Goal: Find contact information: Find contact information

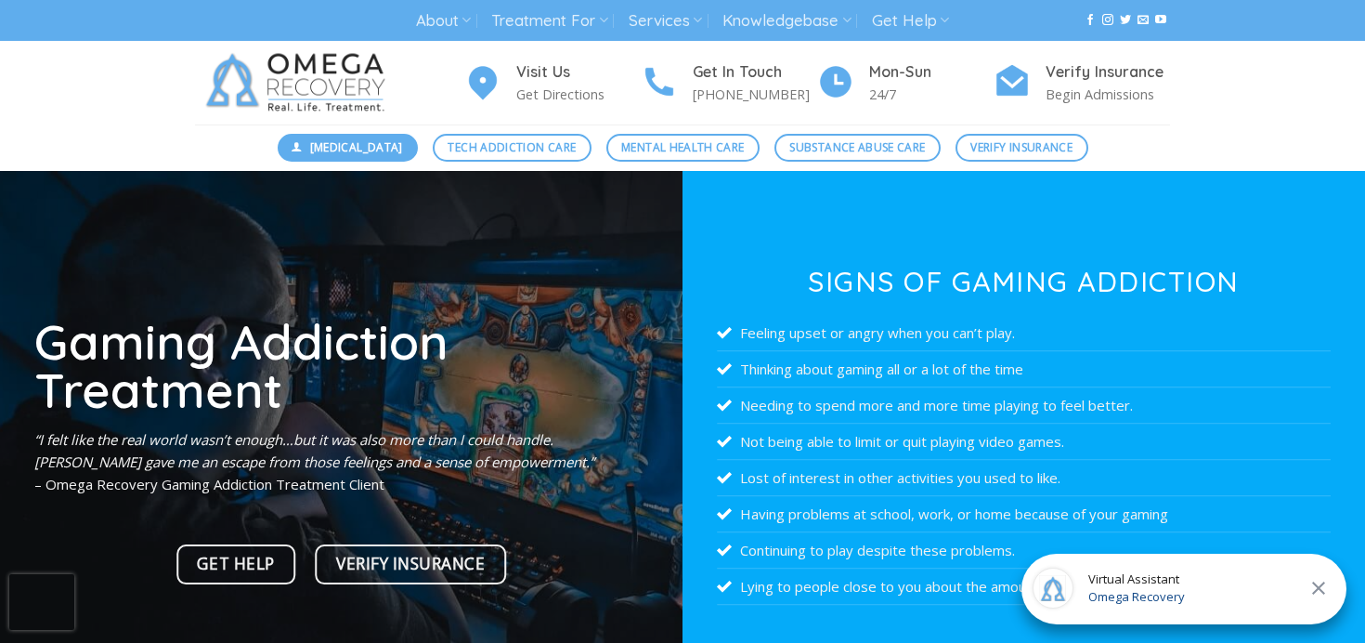
click at [345, 151] on span "[MEDICAL_DATA]" at bounding box center [356, 147] width 93 height 18
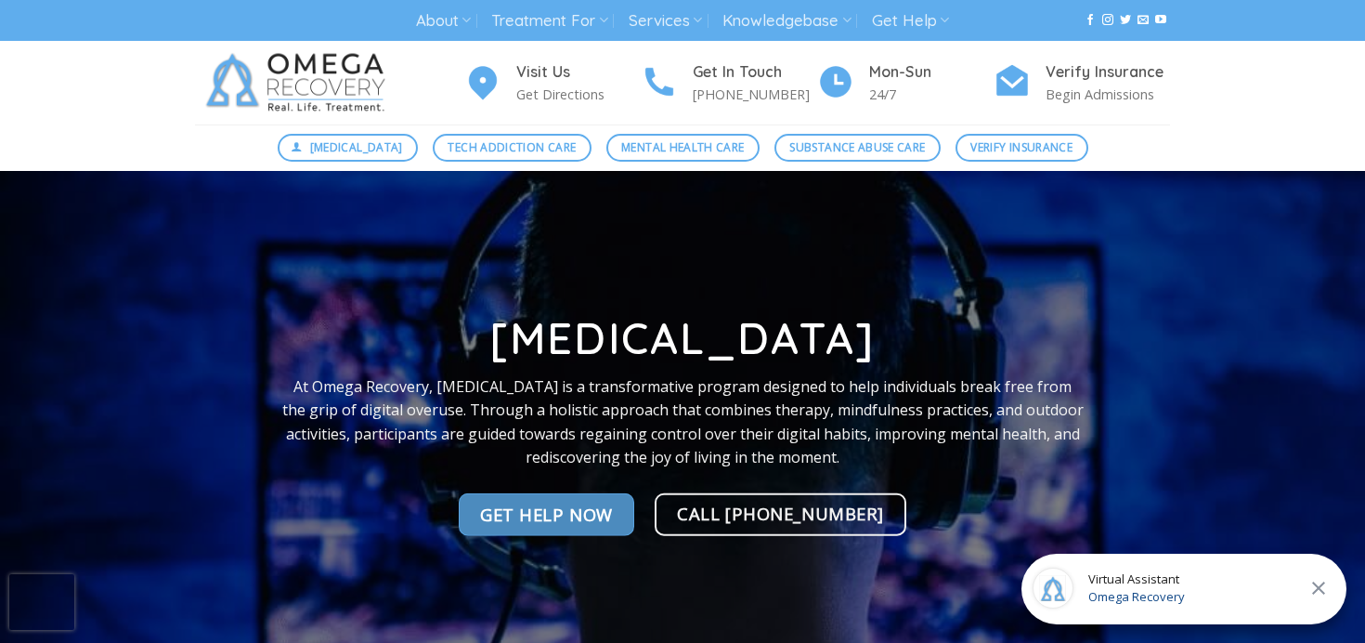
click at [607, 514] on span "Get Help NOw" at bounding box center [546, 514] width 133 height 27
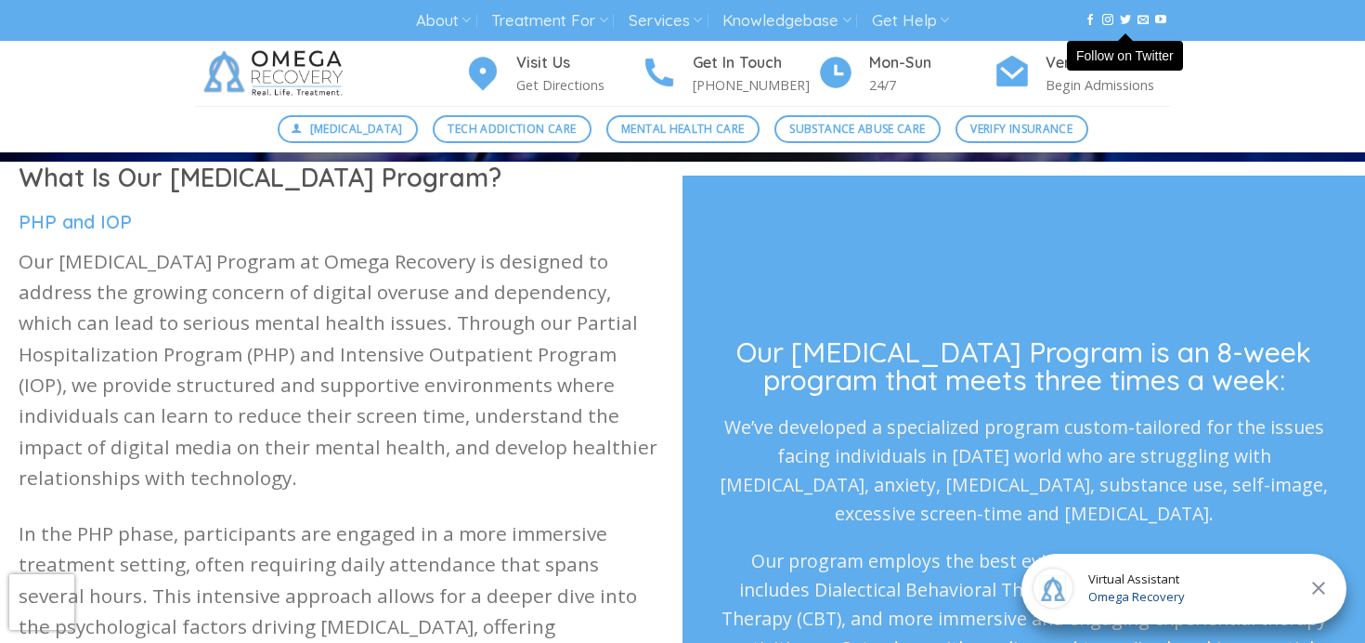
scroll to position [318, 0]
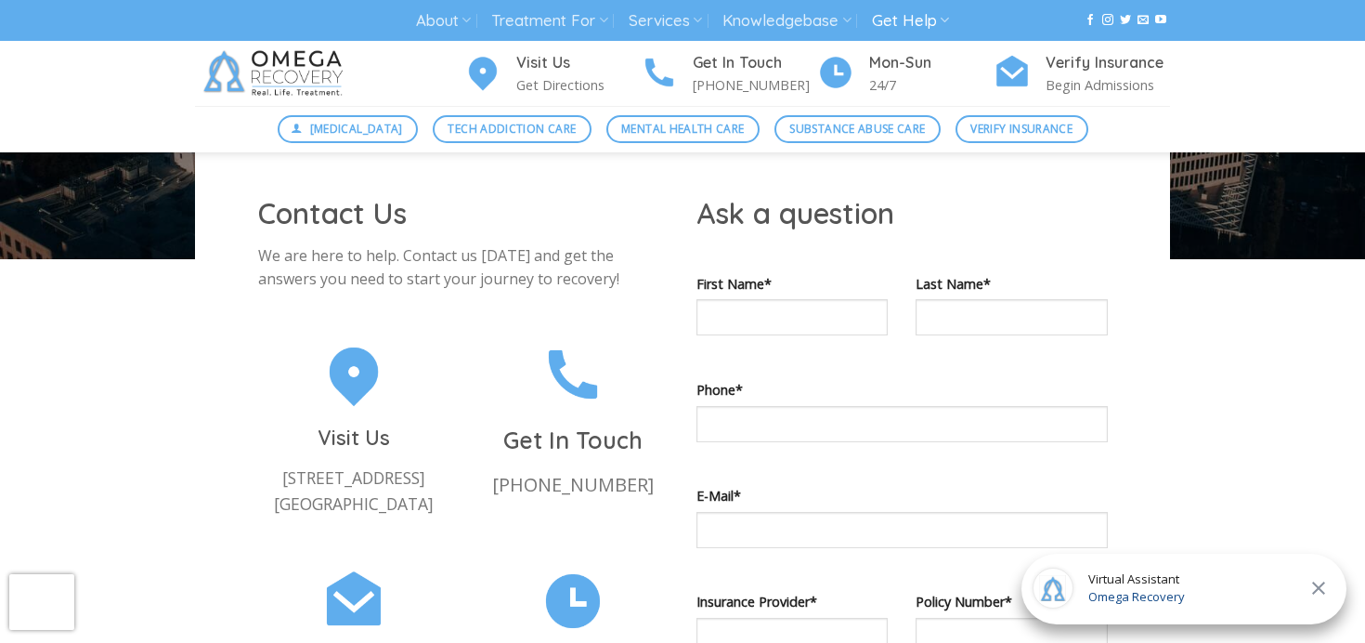
scroll to position [534, 0]
click at [359, 381] on img at bounding box center [353, 372] width 65 height 68
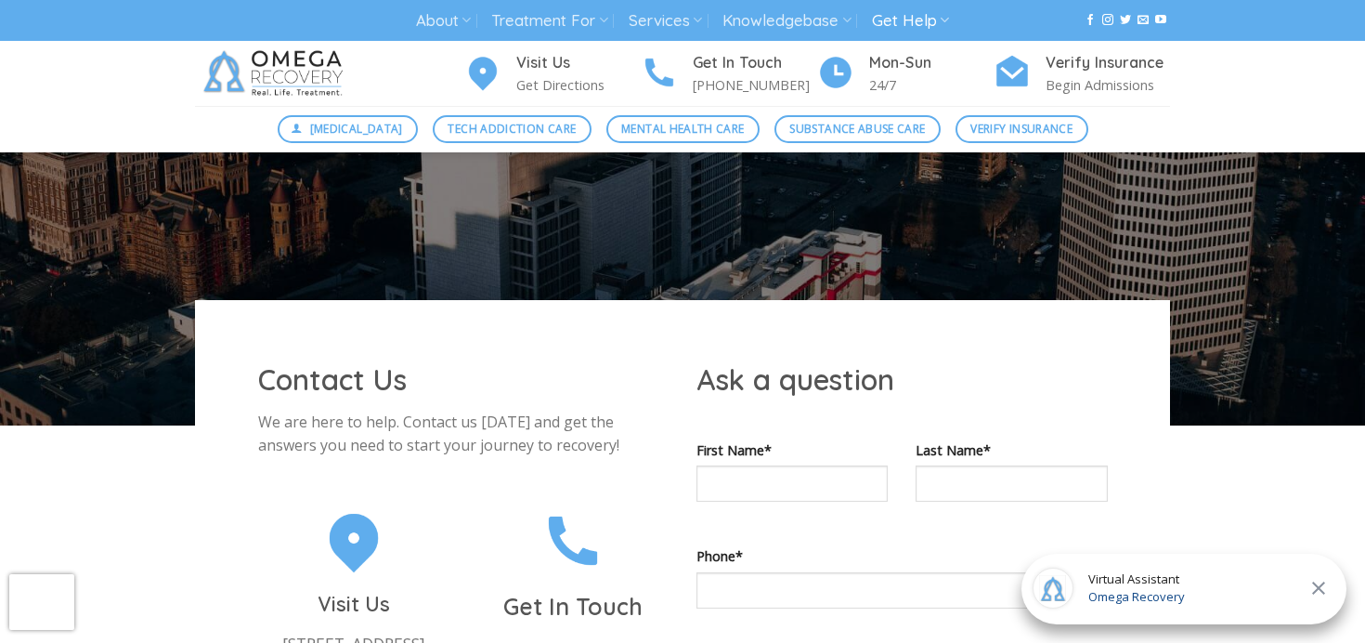
scroll to position [0, 0]
